Goal: Task Accomplishment & Management: Manage account settings

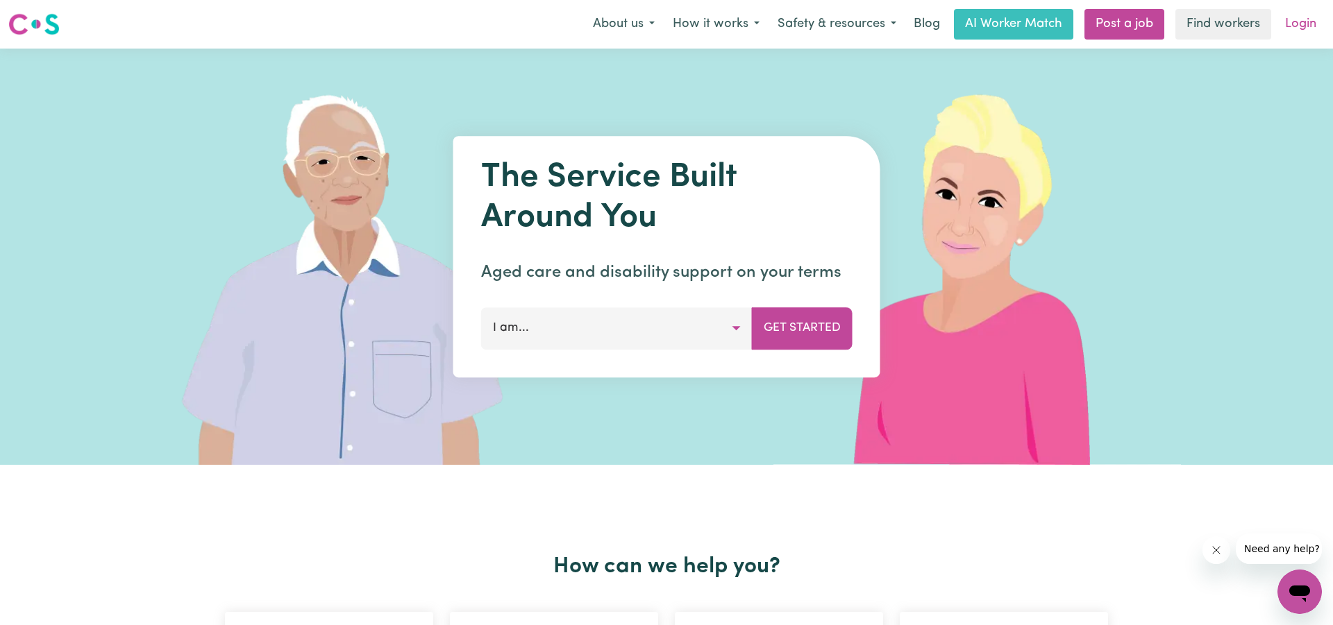
click at [1302, 26] on link "Login" at bounding box center [1300, 24] width 48 height 31
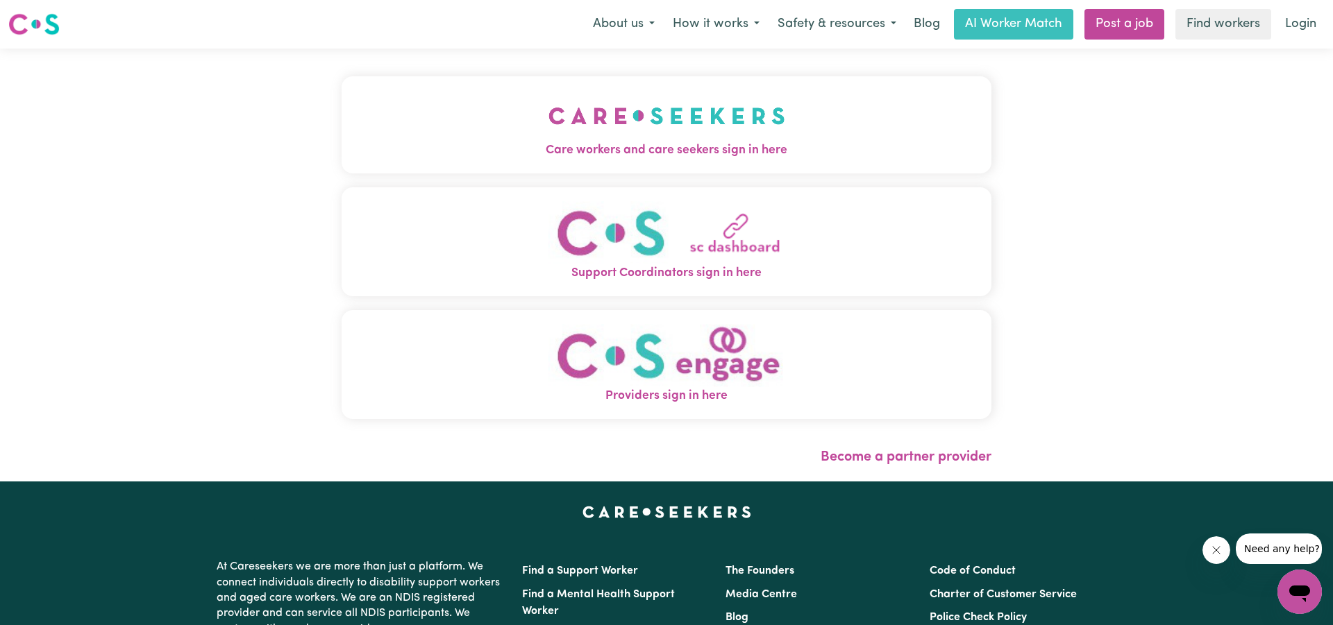
click at [587, 128] on img "Care workers and care seekers sign in here" at bounding box center [666, 115] width 237 height 51
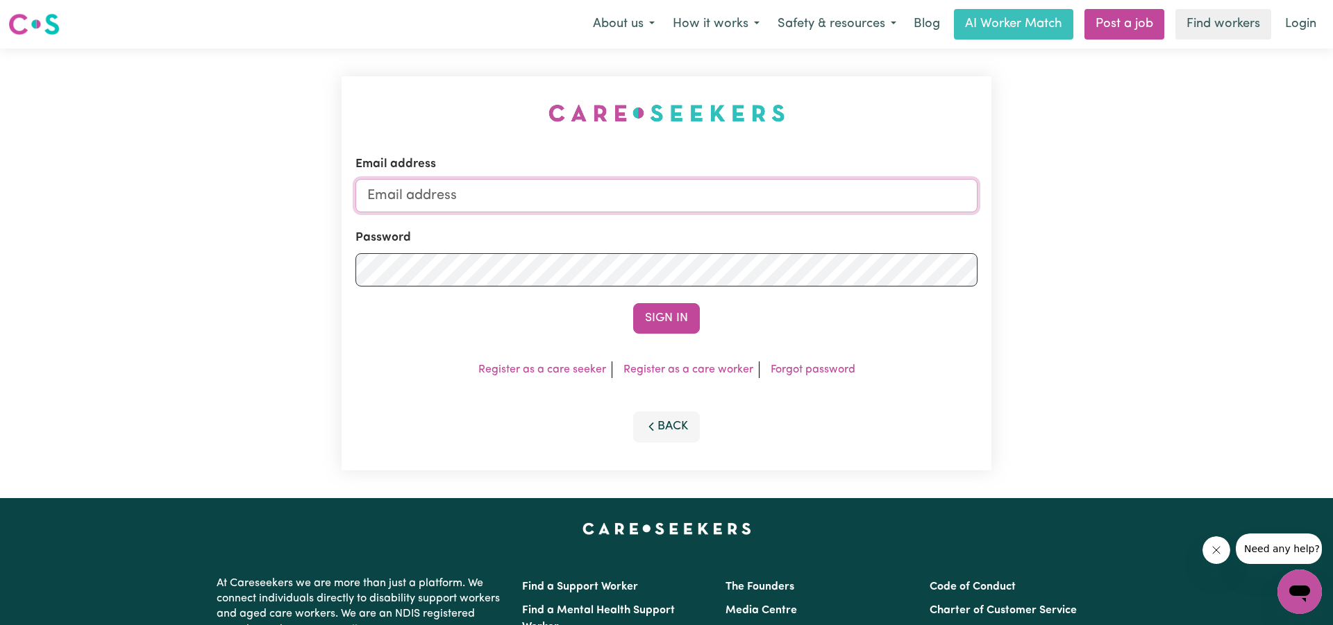
click at [514, 198] on input "Email address" at bounding box center [666, 195] width 622 height 33
click at [464, 197] on input "[DOMAIN_NAME]" at bounding box center [666, 195] width 622 height 33
type input "[EMAIL_ADDRESS][DOMAIN_NAME]"
click at [688, 327] on button "Sign In" at bounding box center [666, 318] width 67 height 31
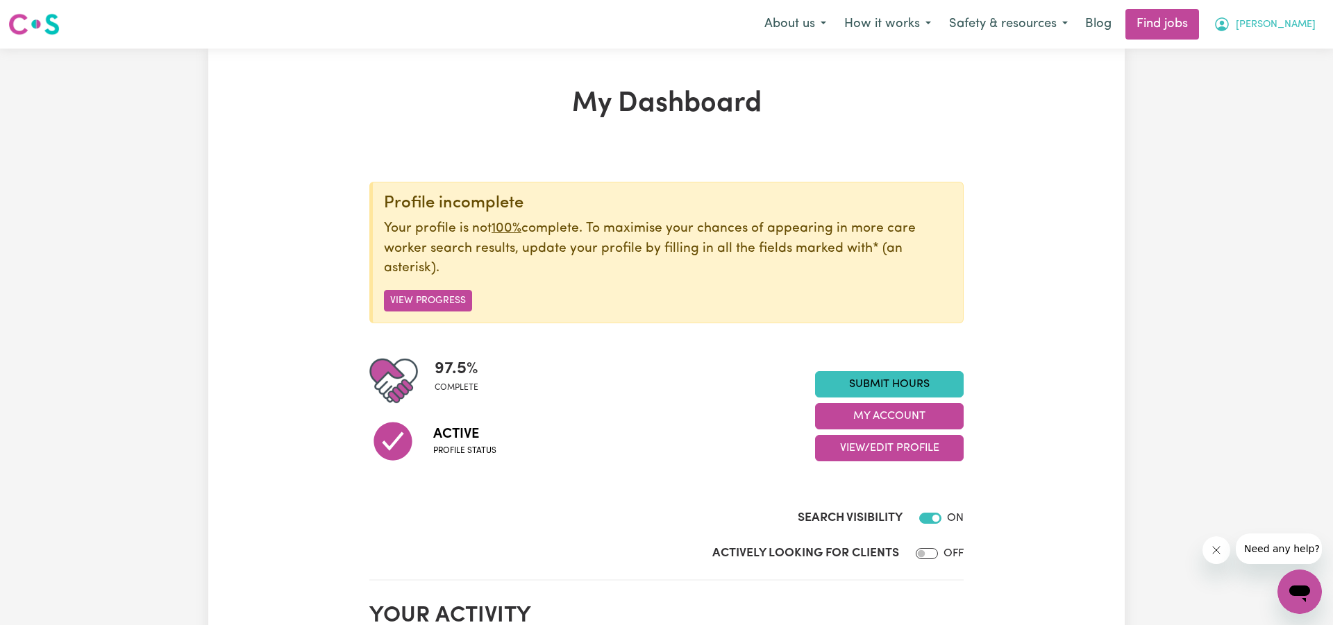
click at [1301, 24] on span "[PERSON_NAME]" at bounding box center [1275, 24] width 80 height 15
click at [1266, 52] on link "My Account" at bounding box center [1269, 54] width 110 height 26
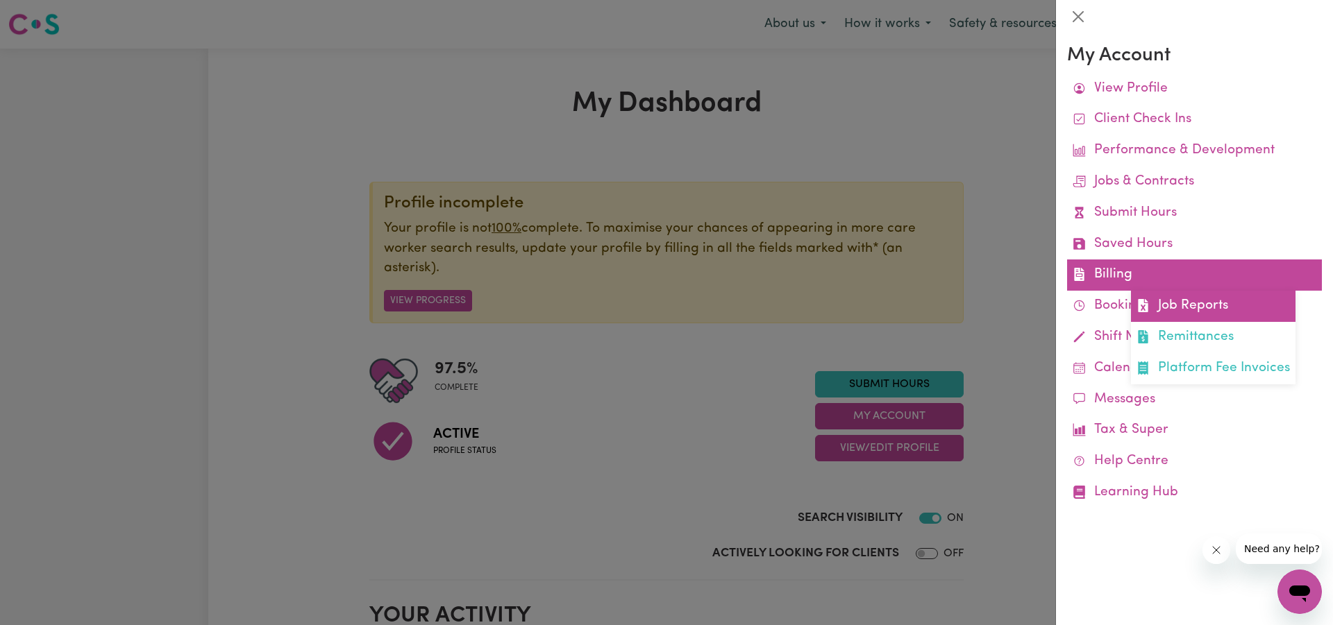
click at [1183, 303] on link "Job Reports" at bounding box center [1213, 306] width 164 height 31
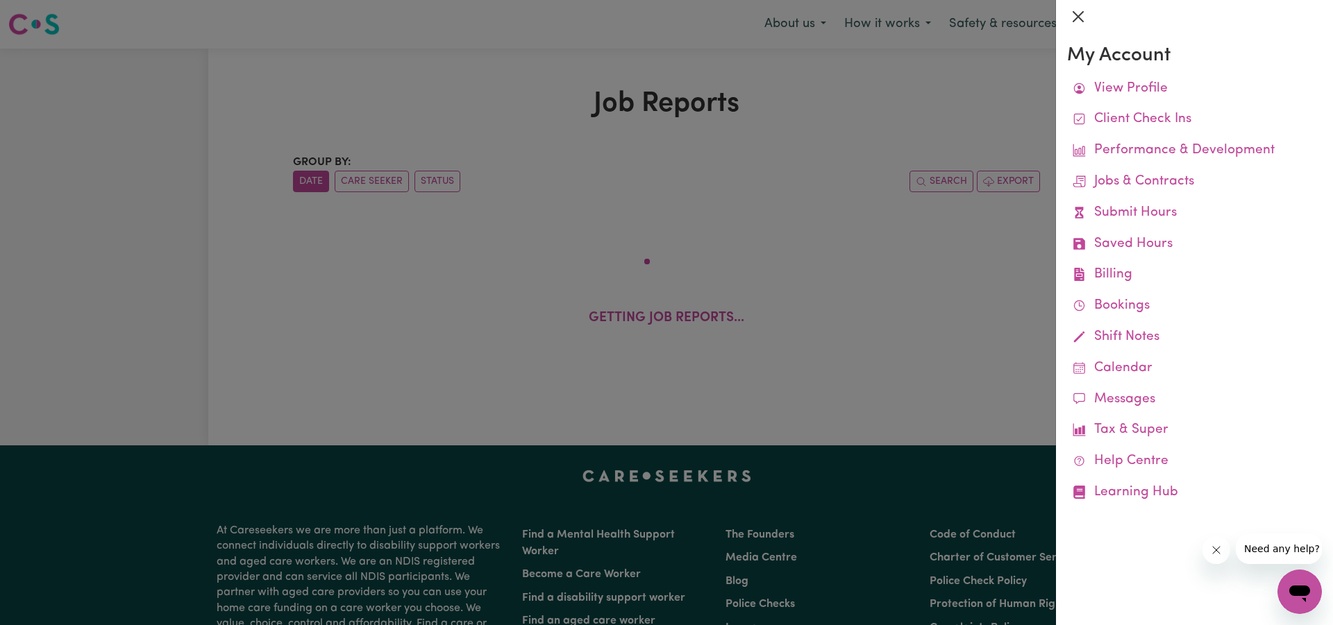
click at [1079, 12] on button "Close" at bounding box center [1078, 17] width 22 height 22
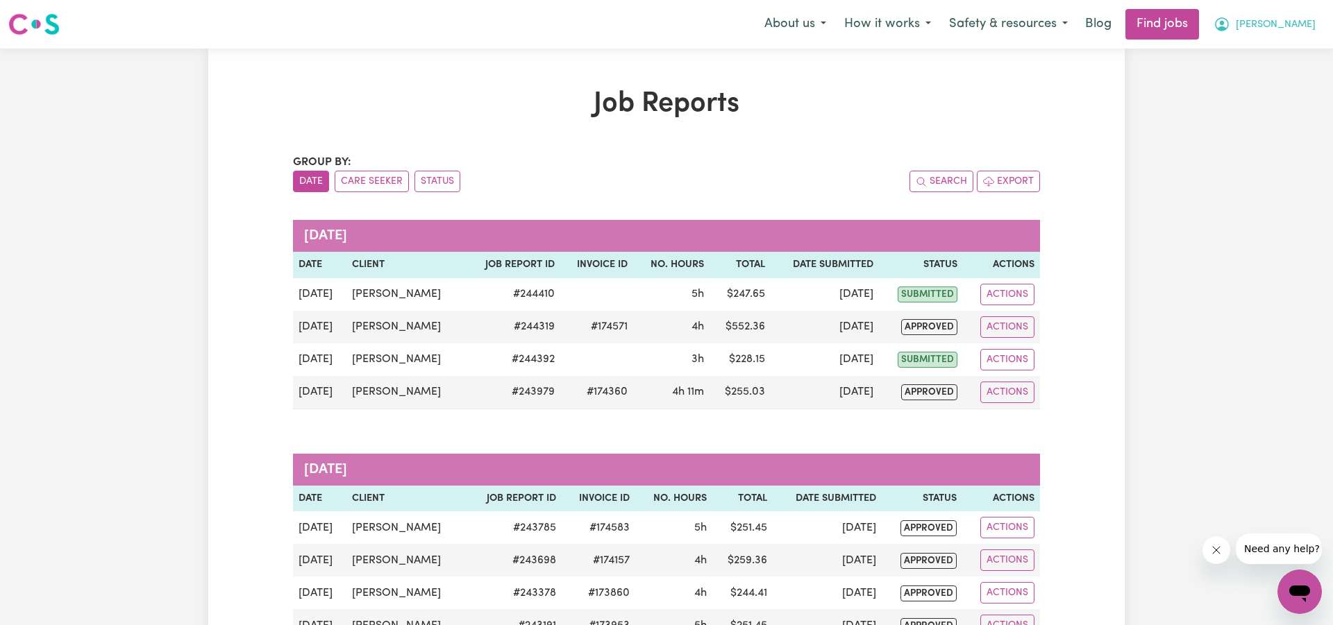
click at [1286, 22] on button "[PERSON_NAME]" at bounding box center [1264, 24] width 120 height 29
click at [1230, 105] on link "Logout" at bounding box center [1269, 106] width 110 height 26
